Goal: Information Seeking & Learning: Understand process/instructions

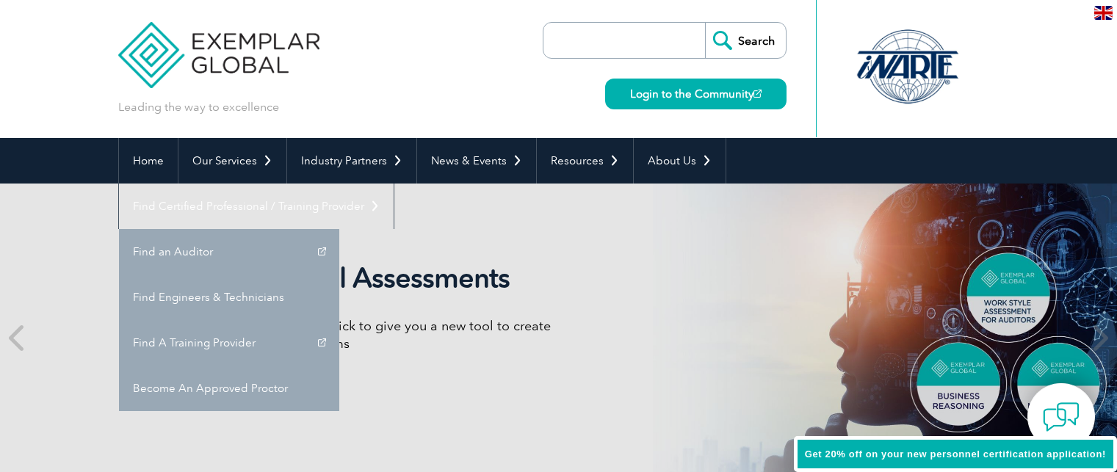
scroll to position [73, 0]
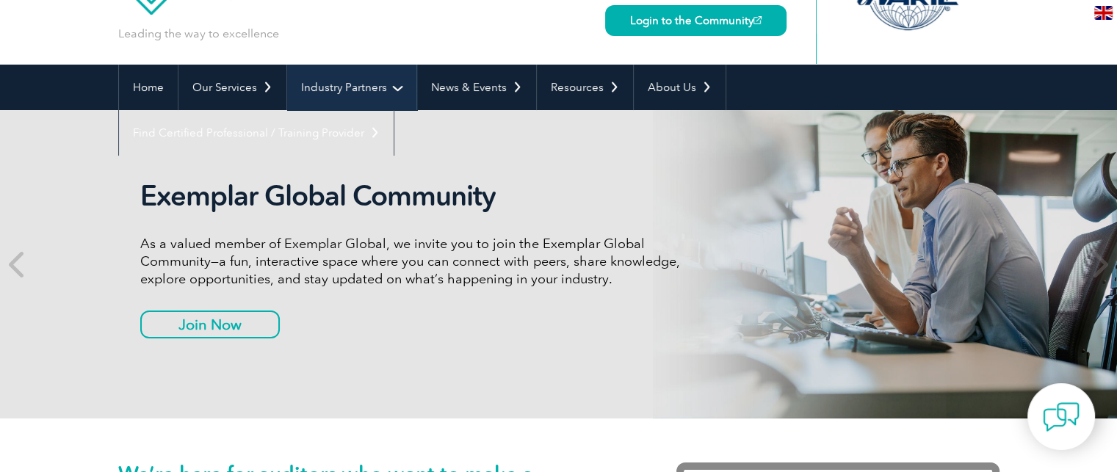
scroll to position [73, 0]
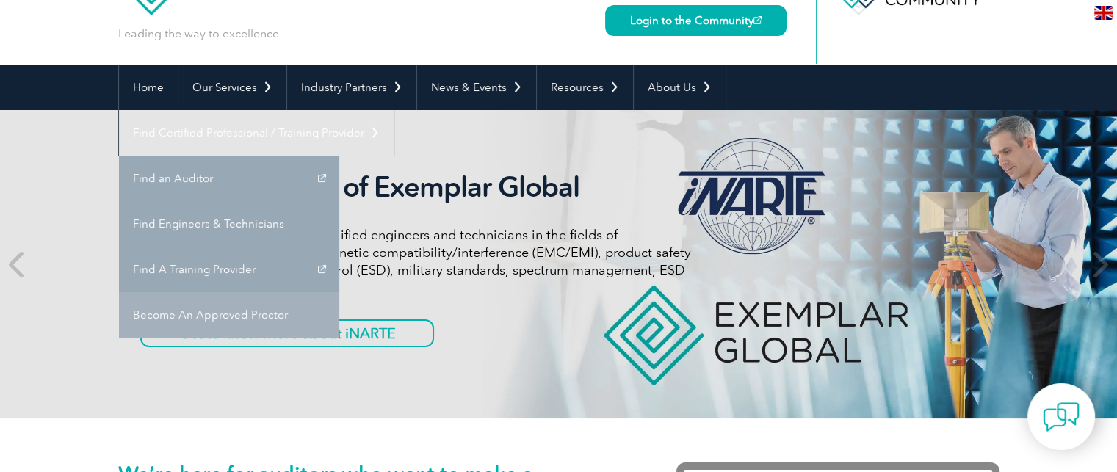
click at [339, 292] on link "Become An Approved Proctor" at bounding box center [229, 315] width 220 height 46
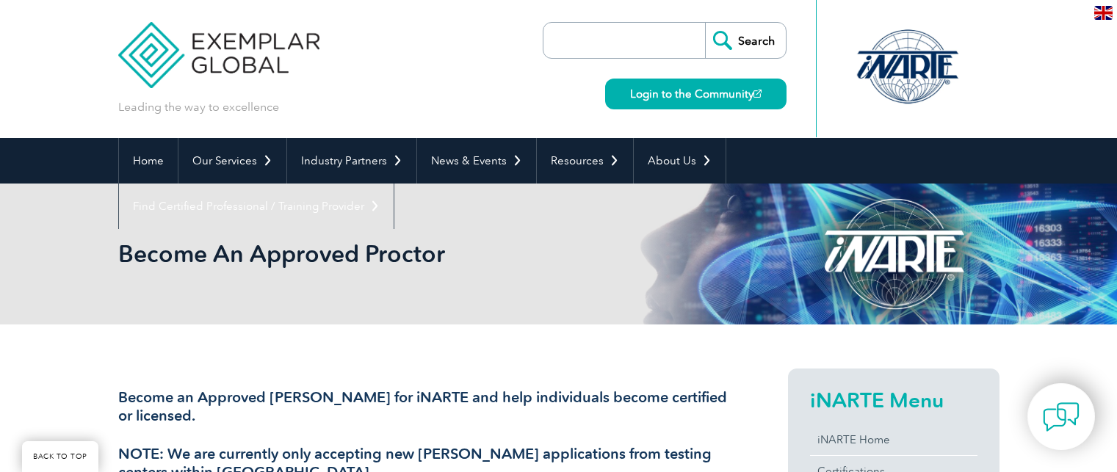
scroll to position [278, 0]
